Goal: Task Accomplishment & Management: Manage account settings

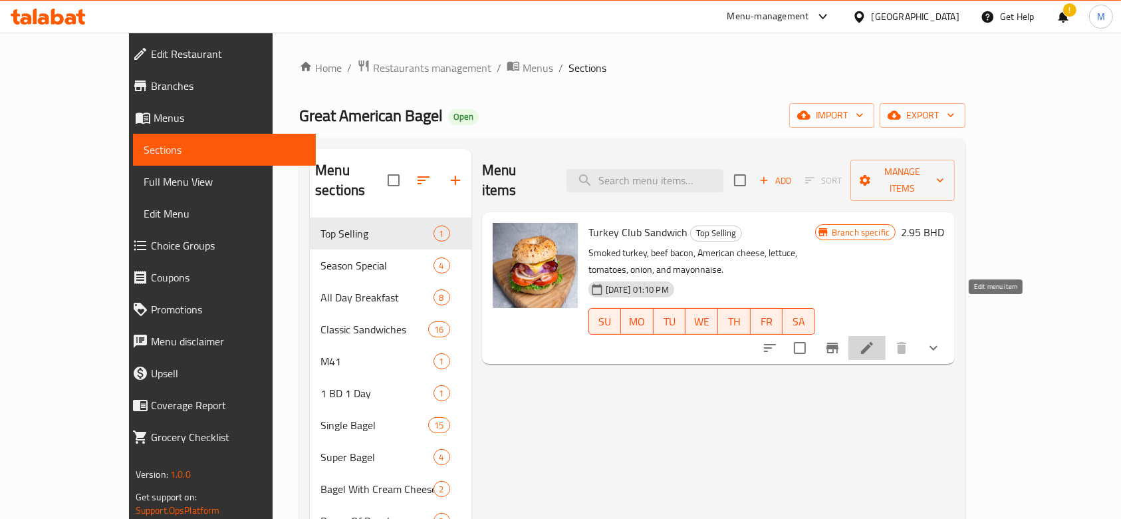
click at [875, 340] on icon at bounding box center [867, 348] width 16 height 16
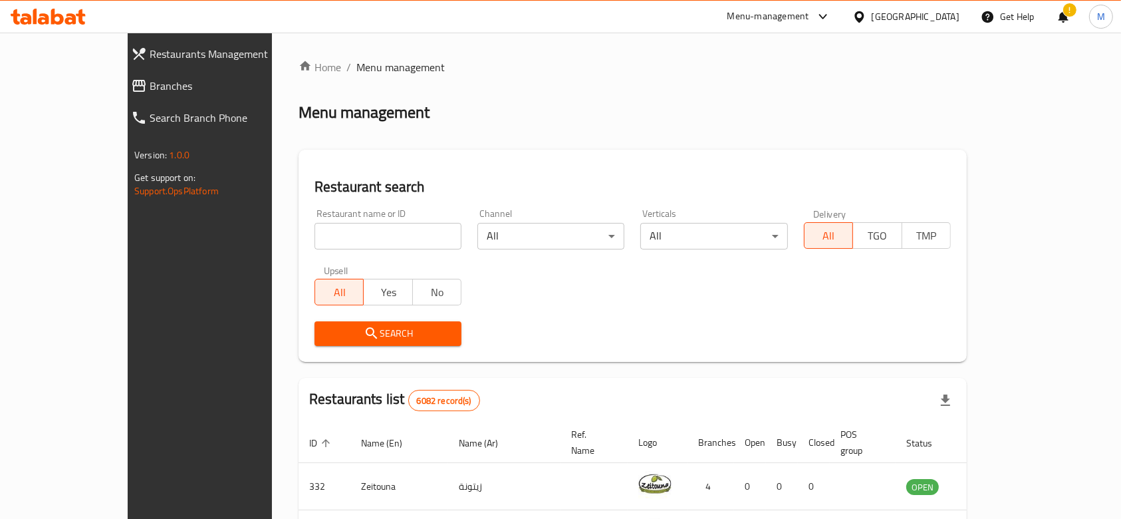
click at [128, 349] on div "Restaurants Management Branches Search Branch Phone Version: 1.0.0 Get support …" at bounding box center [222, 292] width 188 height 519
click at [319, 241] on input "search" at bounding box center [388, 236] width 147 height 27
click at [810, 11] on div "Menu-management" at bounding box center [769, 17] width 82 height 16
click at [748, 94] on div "Agent Campaigns Center" at bounding box center [750, 89] width 100 height 15
